Goal: Task Accomplishment & Management: Check status

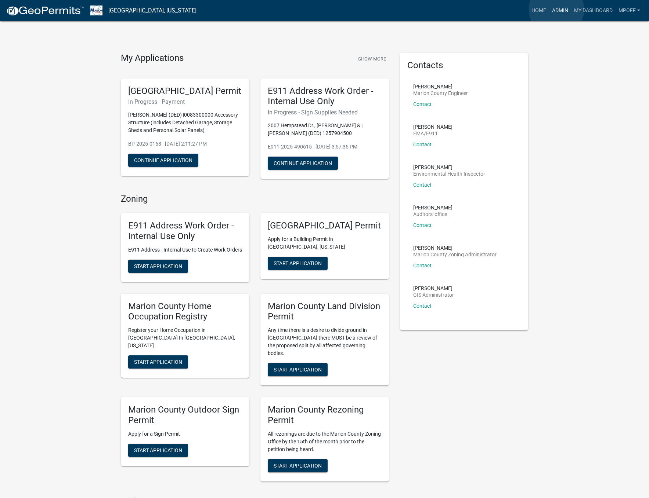
click at [556, 10] on link "Admin" at bounding box center [560, 11] width 22 height 14
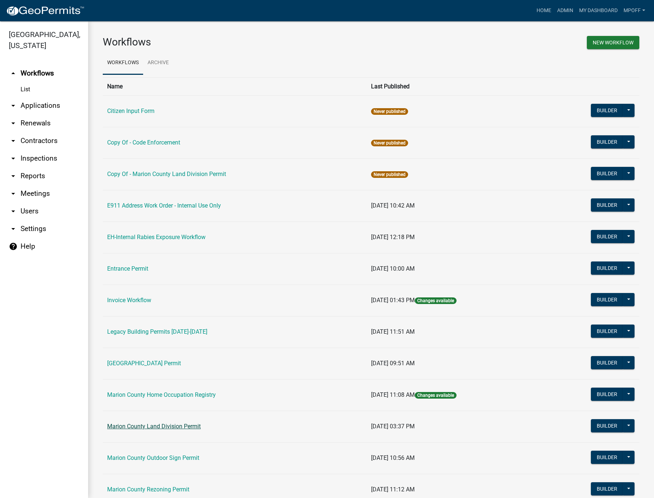
click at [139, 424] on link "Marion County Land Division Permit" at bounding box center [154, 426] width 94 height 7
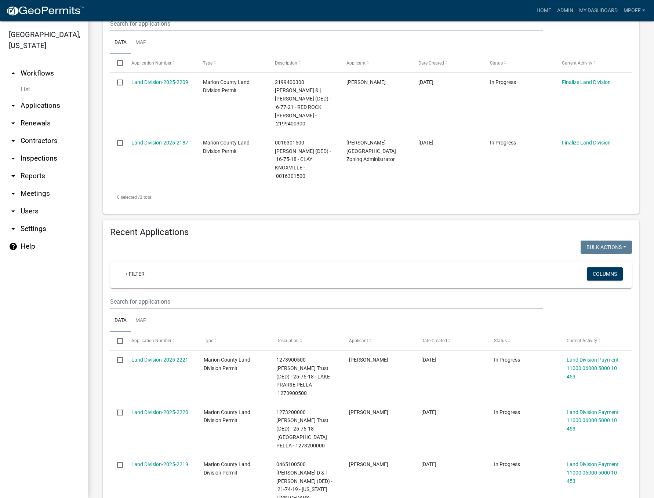
scroll to position [220, 0]
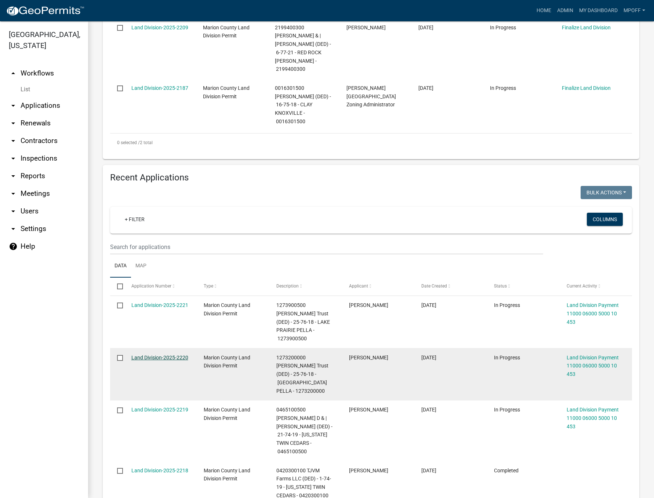
click at [150, 355] on link "Land Division-2025-2220" at bounding box center [159, 358] width 57 height 6
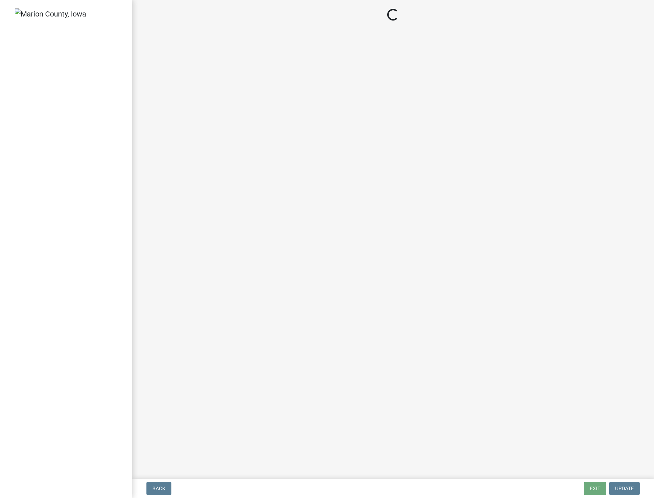
select select "3: 3"
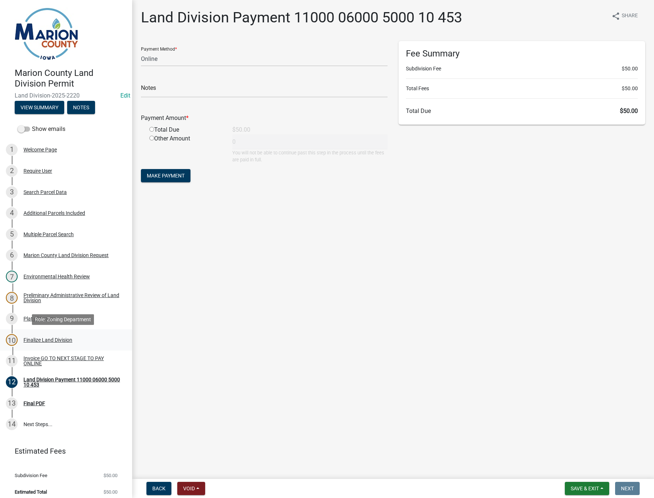
click at [40, 340] on div "Finalize Land Division" at bounding box center [47, 340] width 49 height 5
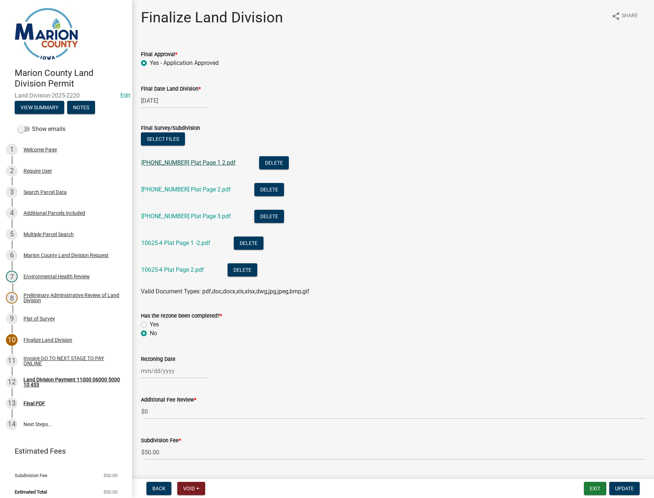
click at [180, 163] on link "[PHONE_NUMBER] Plat Page 1 2.pdf" at bounding box center [188, 162] width 94 height 7
click at [183, 244] on link "10625-4 Plat Page 1 -2.pdf" at bounding box center [175, 243] width 69 height 7
click at [173, 269] on link "10625-4 Plat Page 2.pdf" at bounding box center [172, 269] width 63 height 7
